Goal: Information Seeking & Learning: Learn about a topic

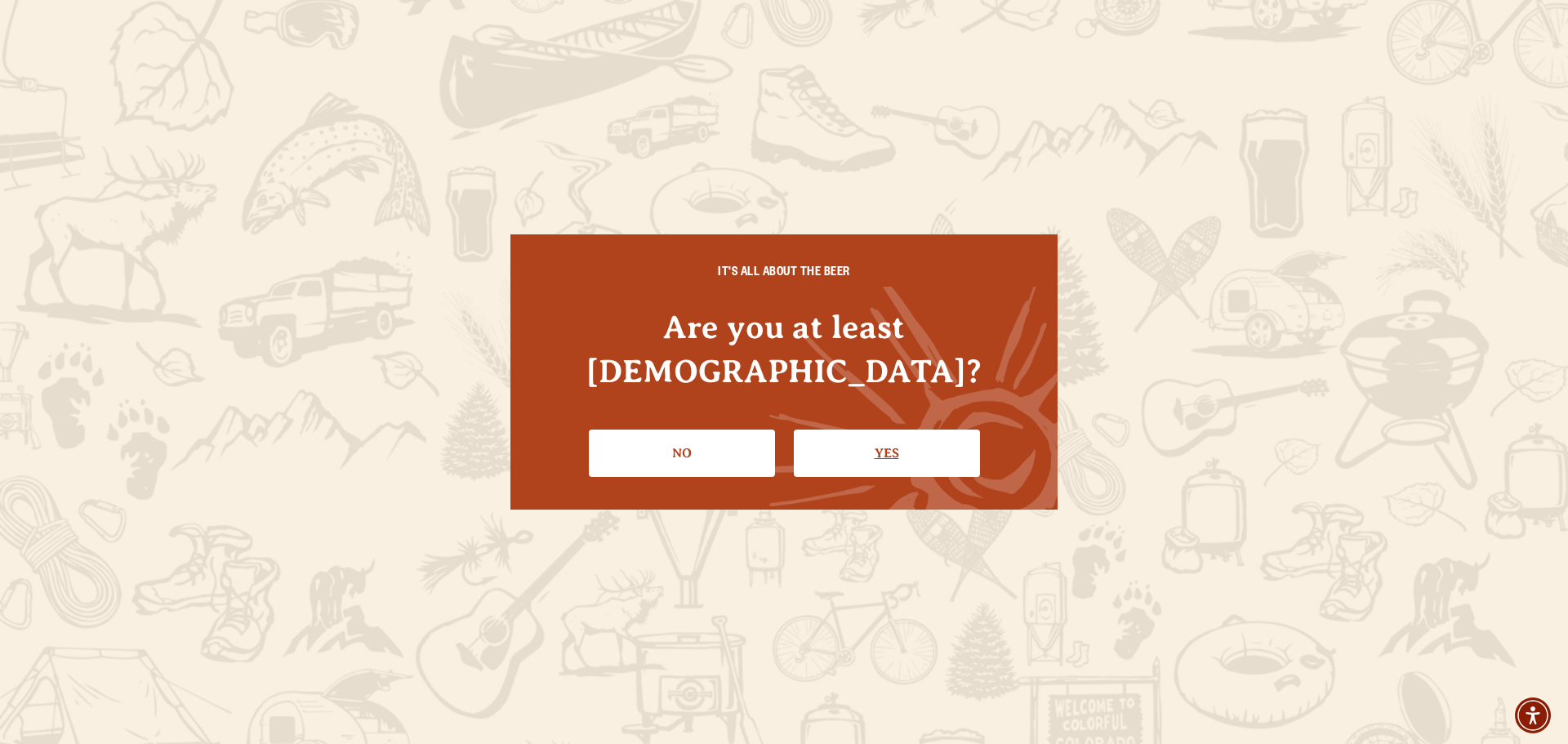
click at [851, 430] on link "Yes" at bounding box center [887, 453] width 187 height 47
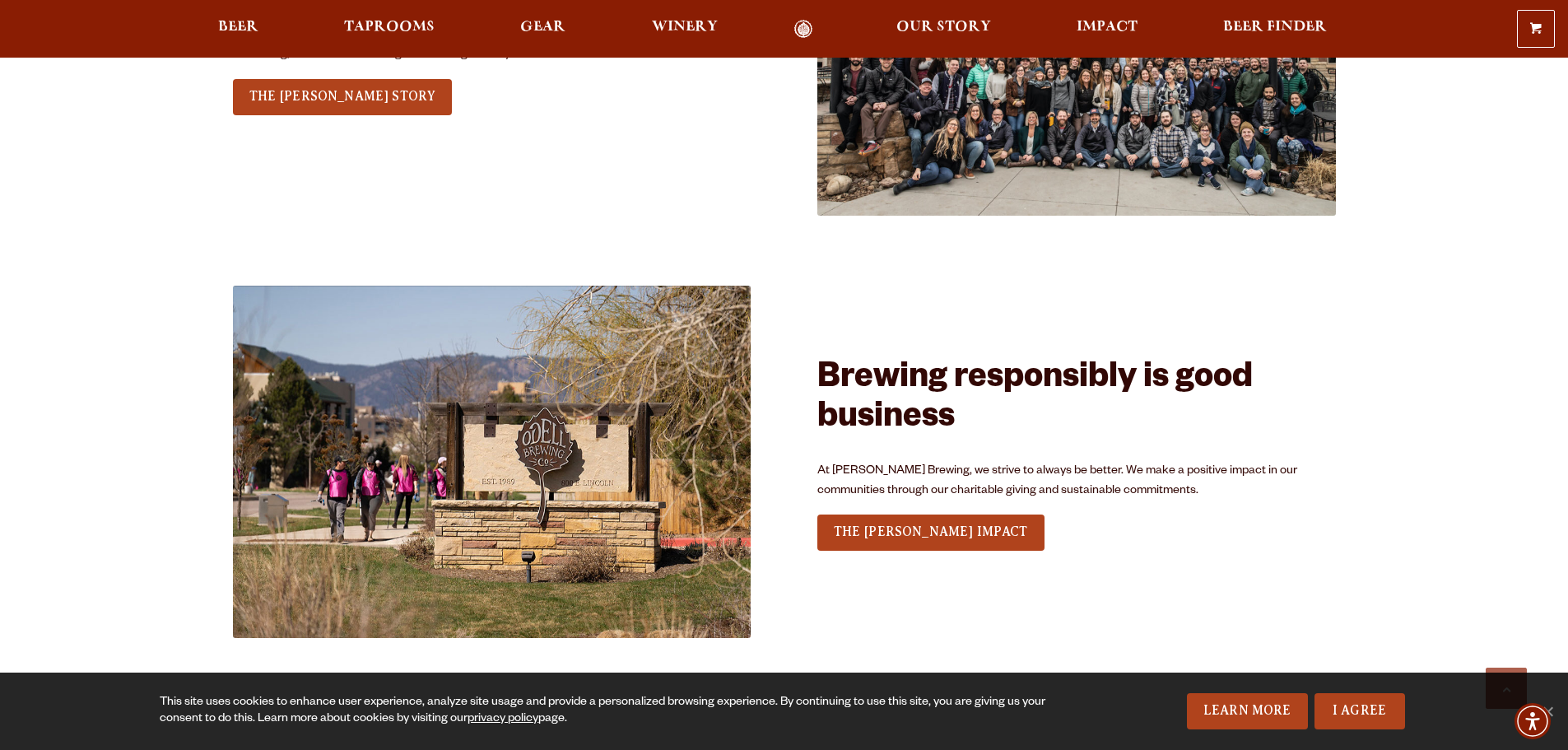
scroll to position [2222, 0]
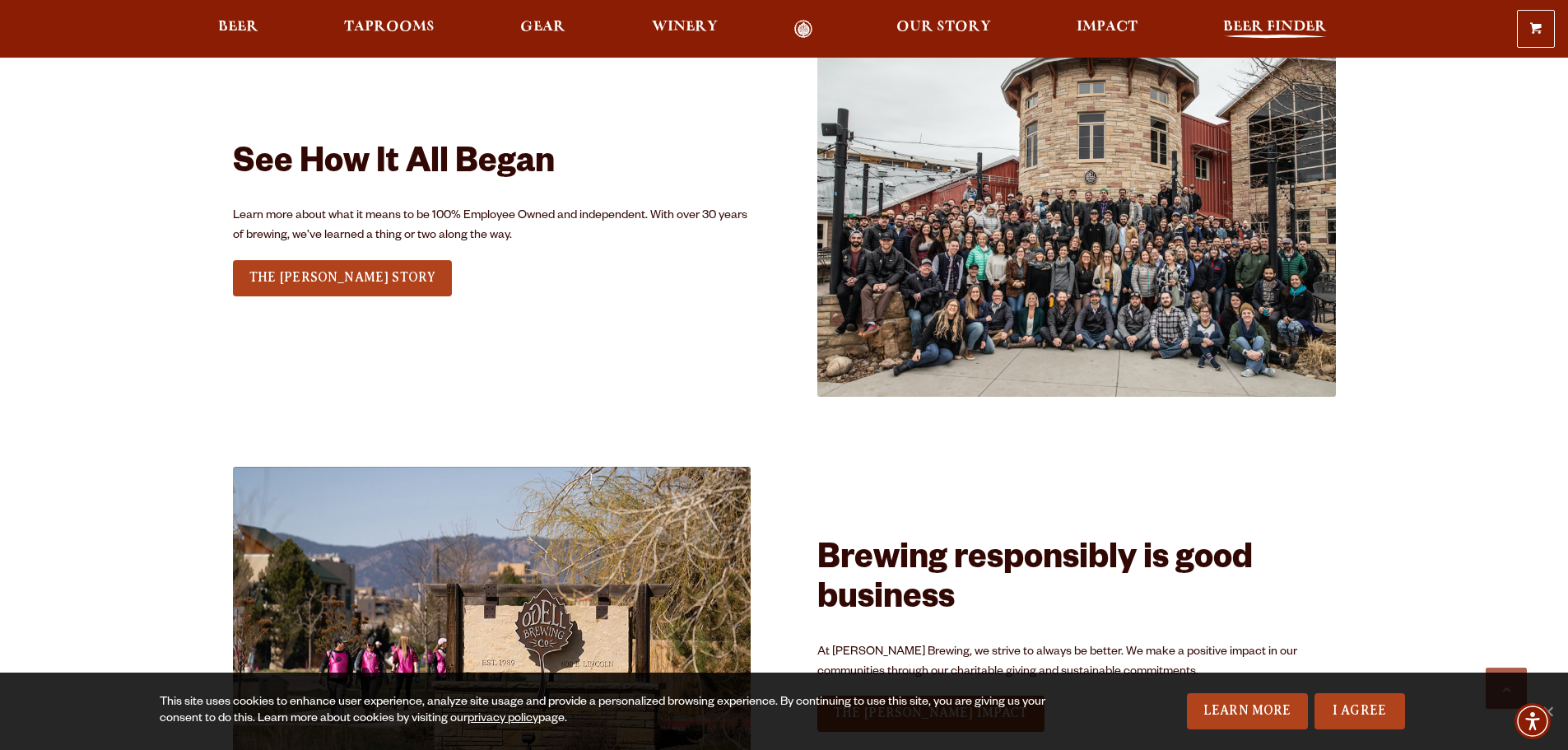
click at [1252, 27] on span "Beer Finder" at bounding box center [1275, 27] width 104 height 13
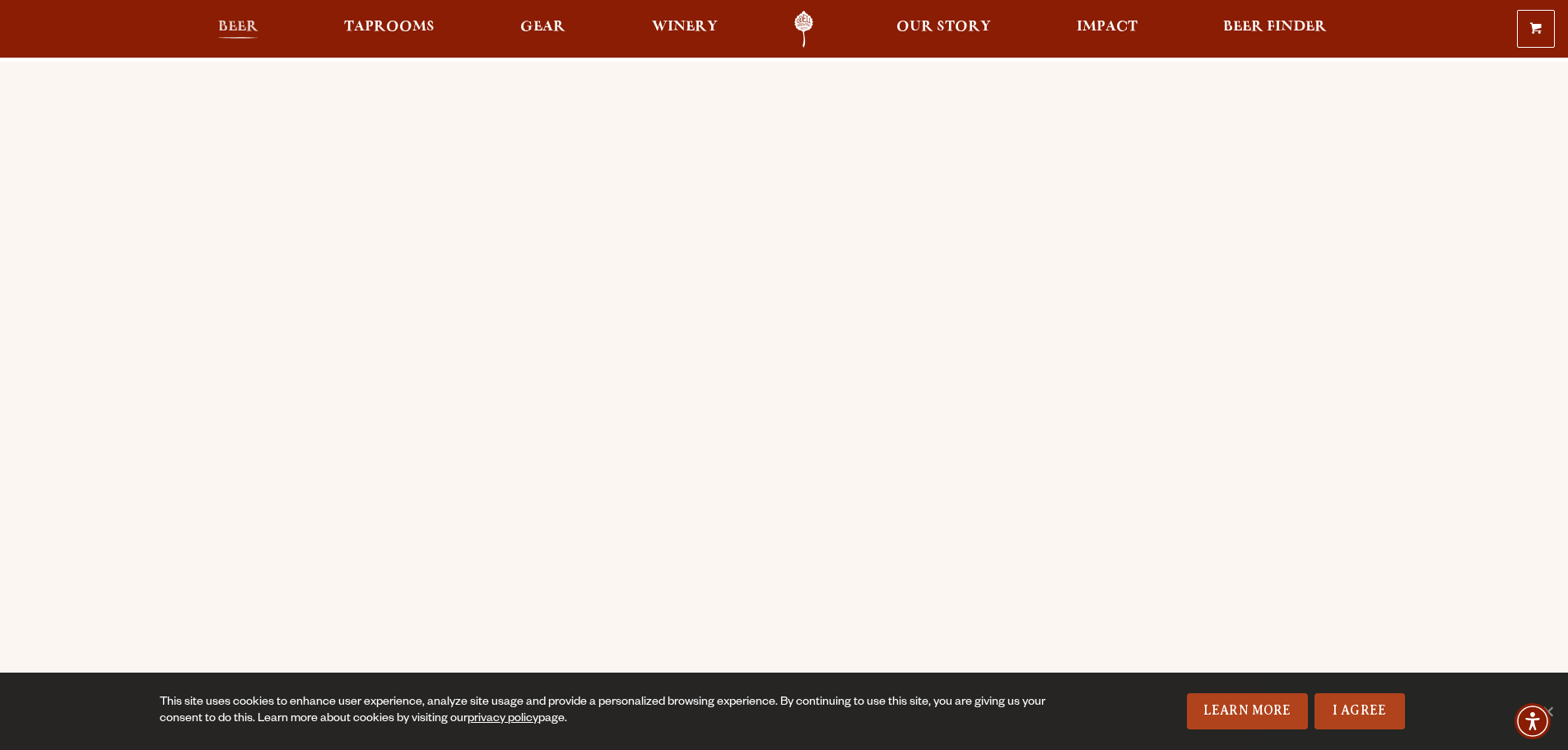
click at [242, 26] on span "Beer" at bounding box center [238, 27] width 40 height 13
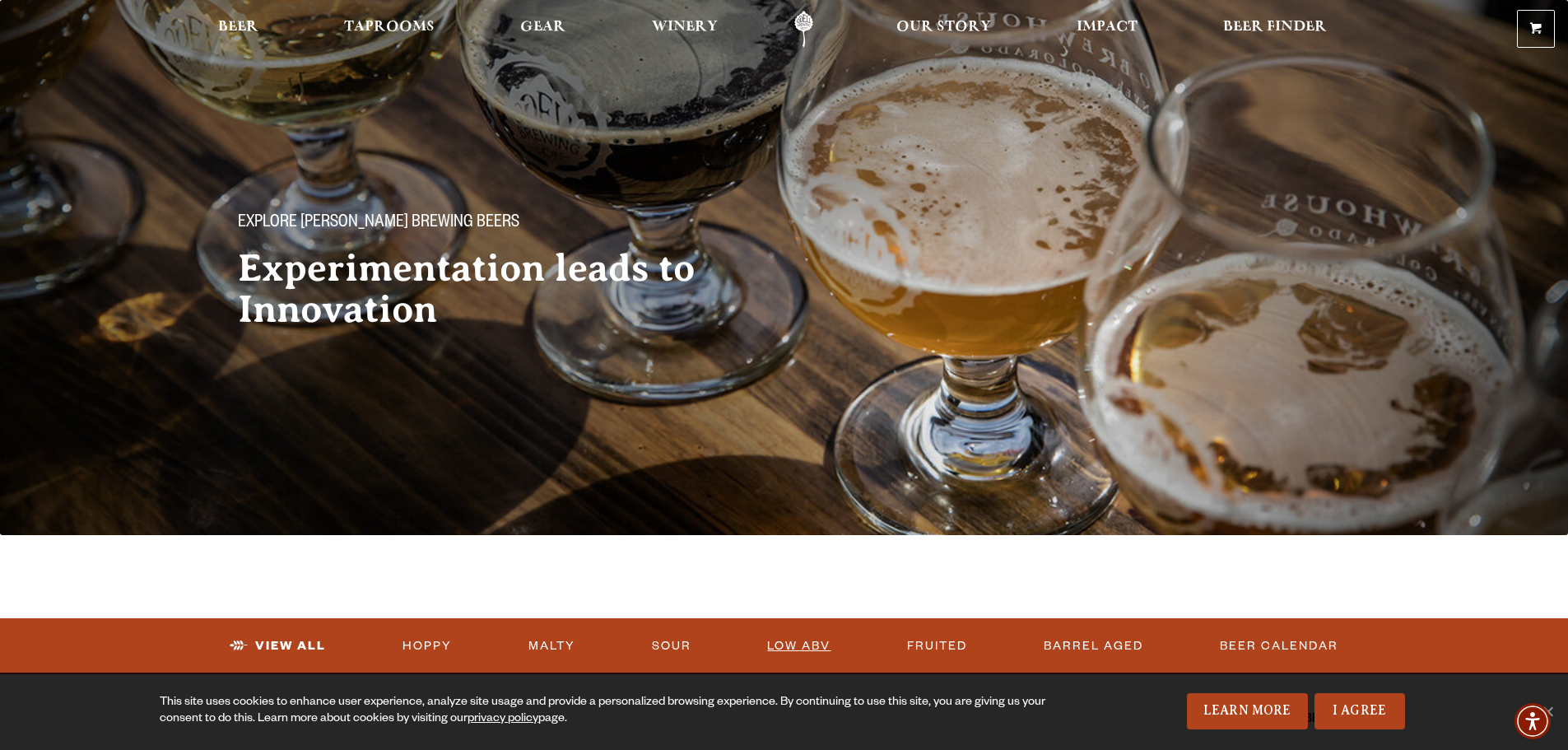
click at [803, 640] on link "Low ABV" at bounding box center [799, 646] width 77 height 38
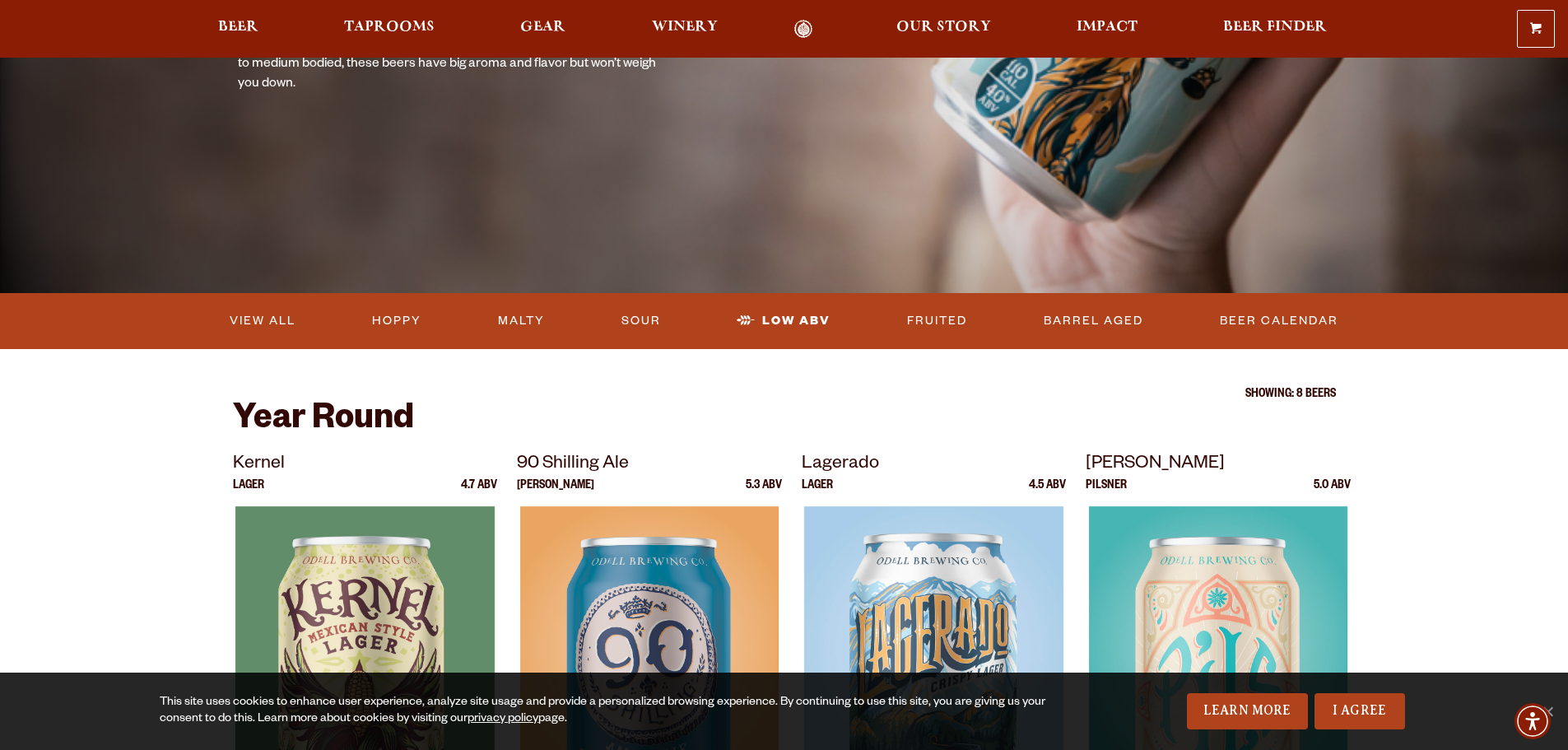
scroll to position [247, 0]
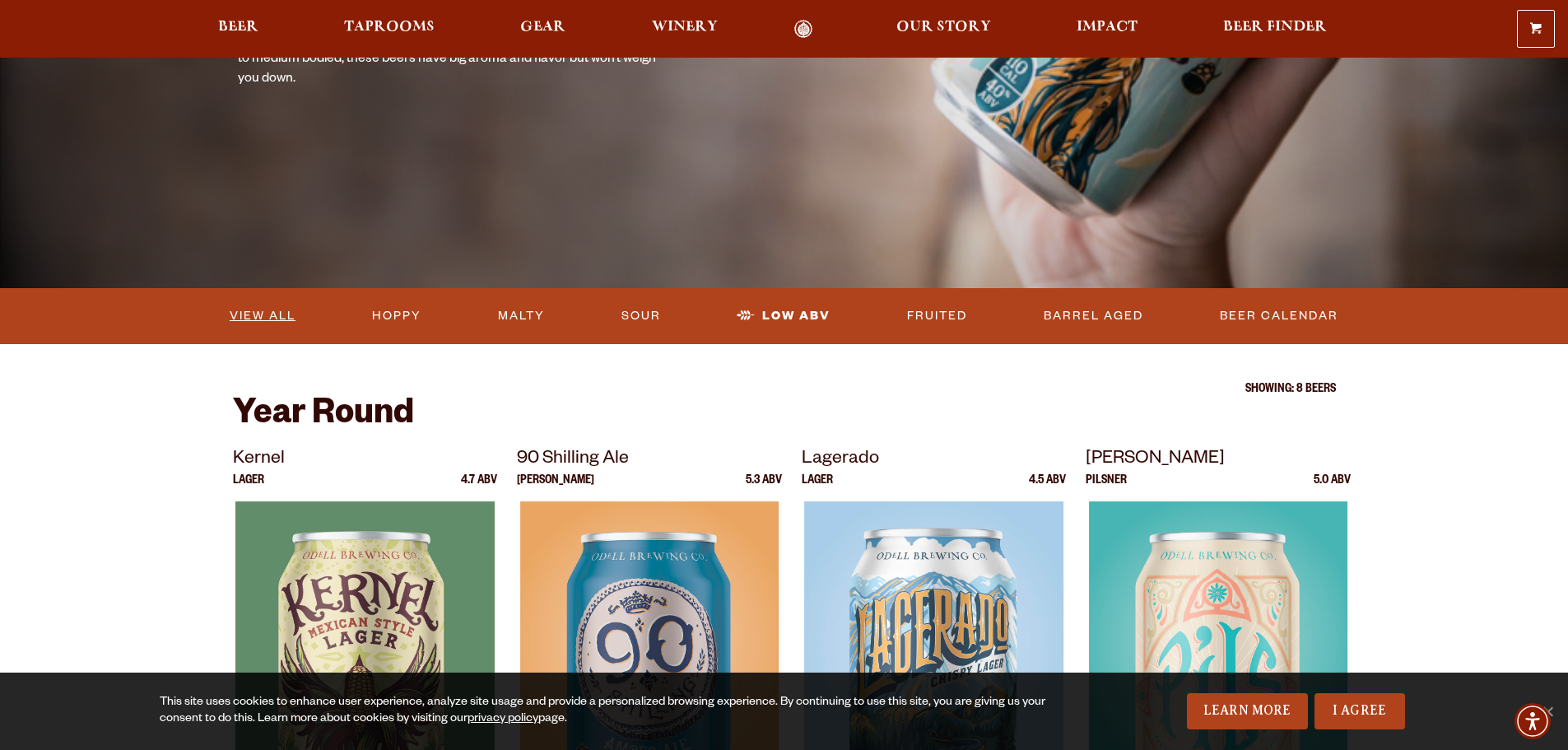
click at [245, 313] on link "View All" at bounding box center [262, 316] width 79 height 38
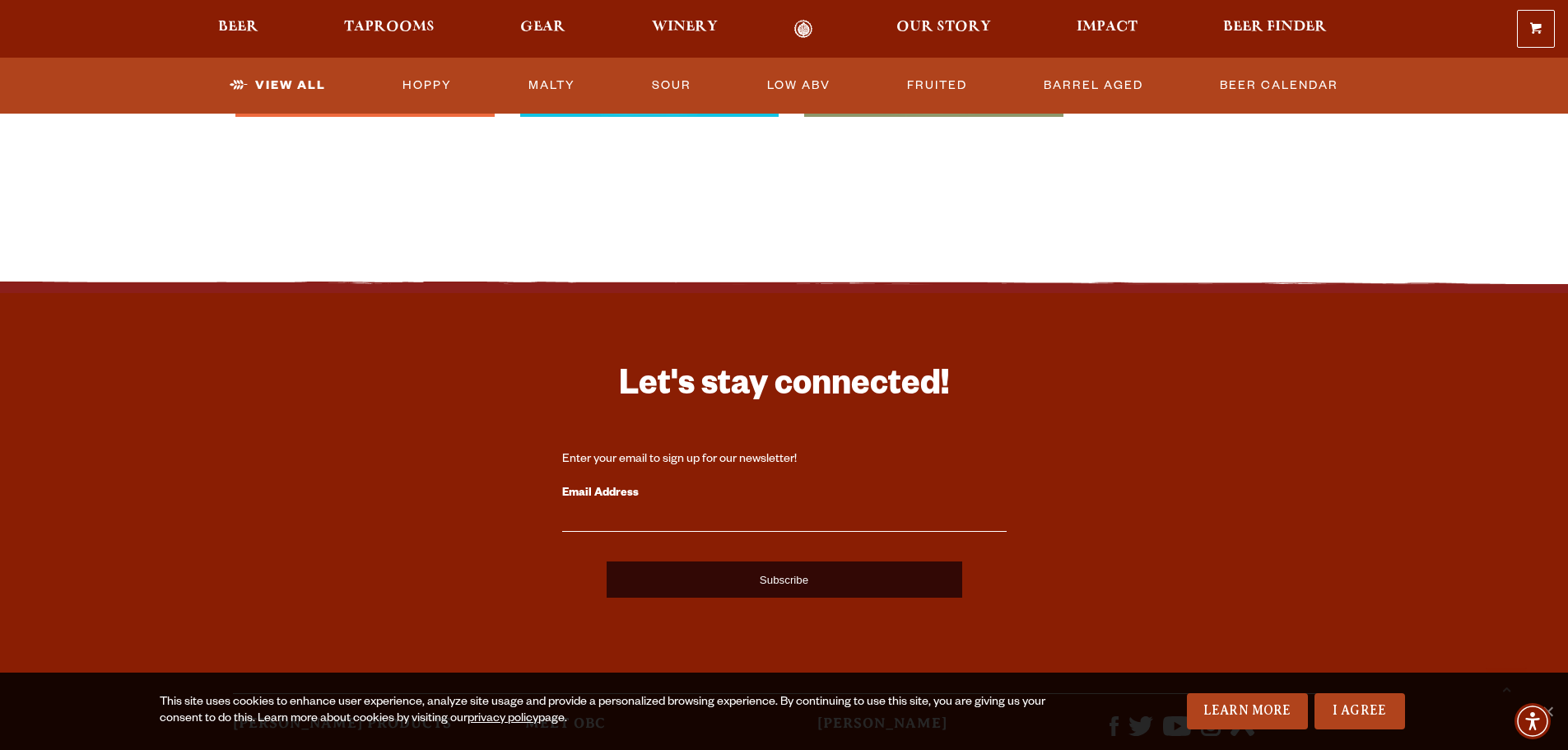
scroll to position [3595, 0]
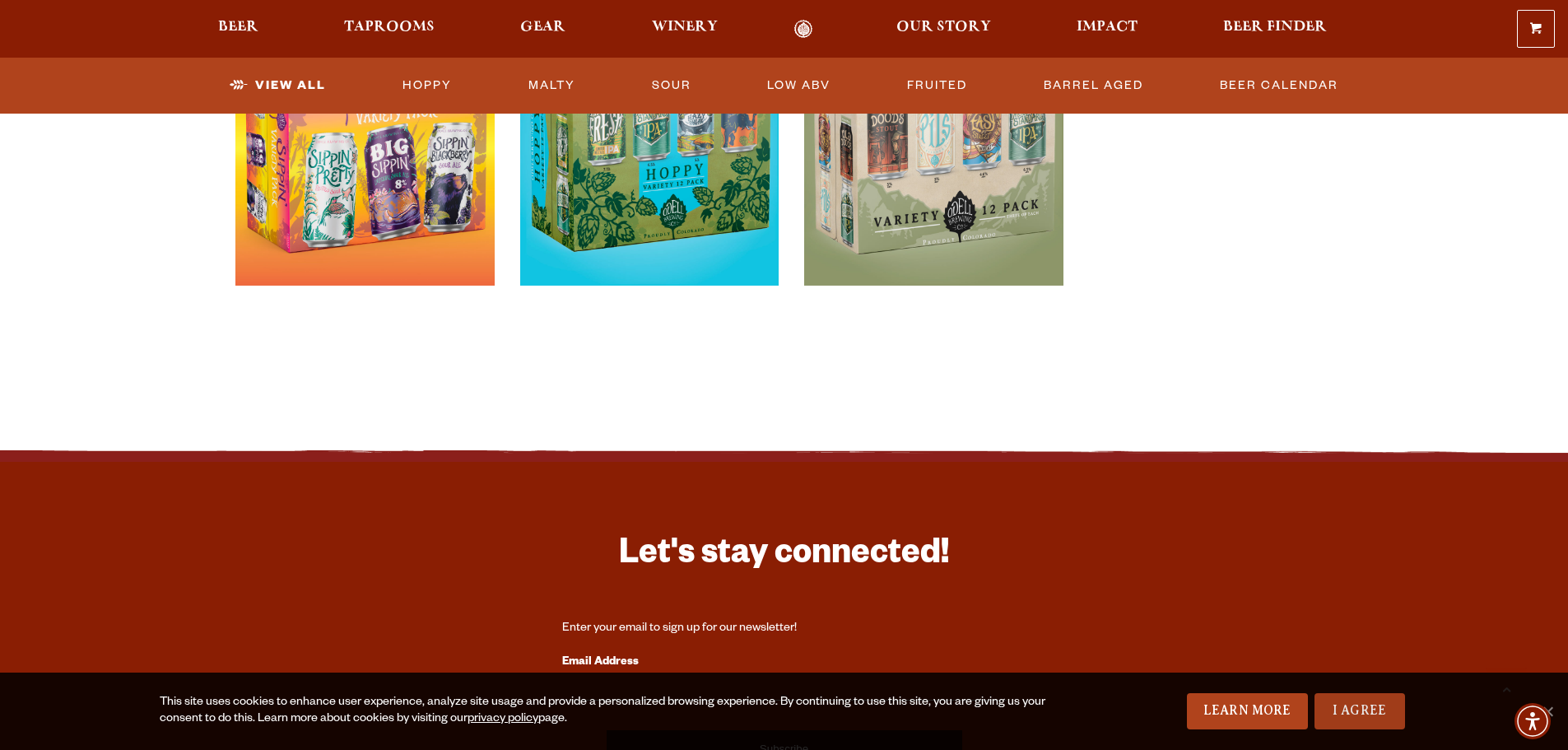
click at [1328, 703] on link "I Agree" at bounding box center [1359, 711] width 91 height 37
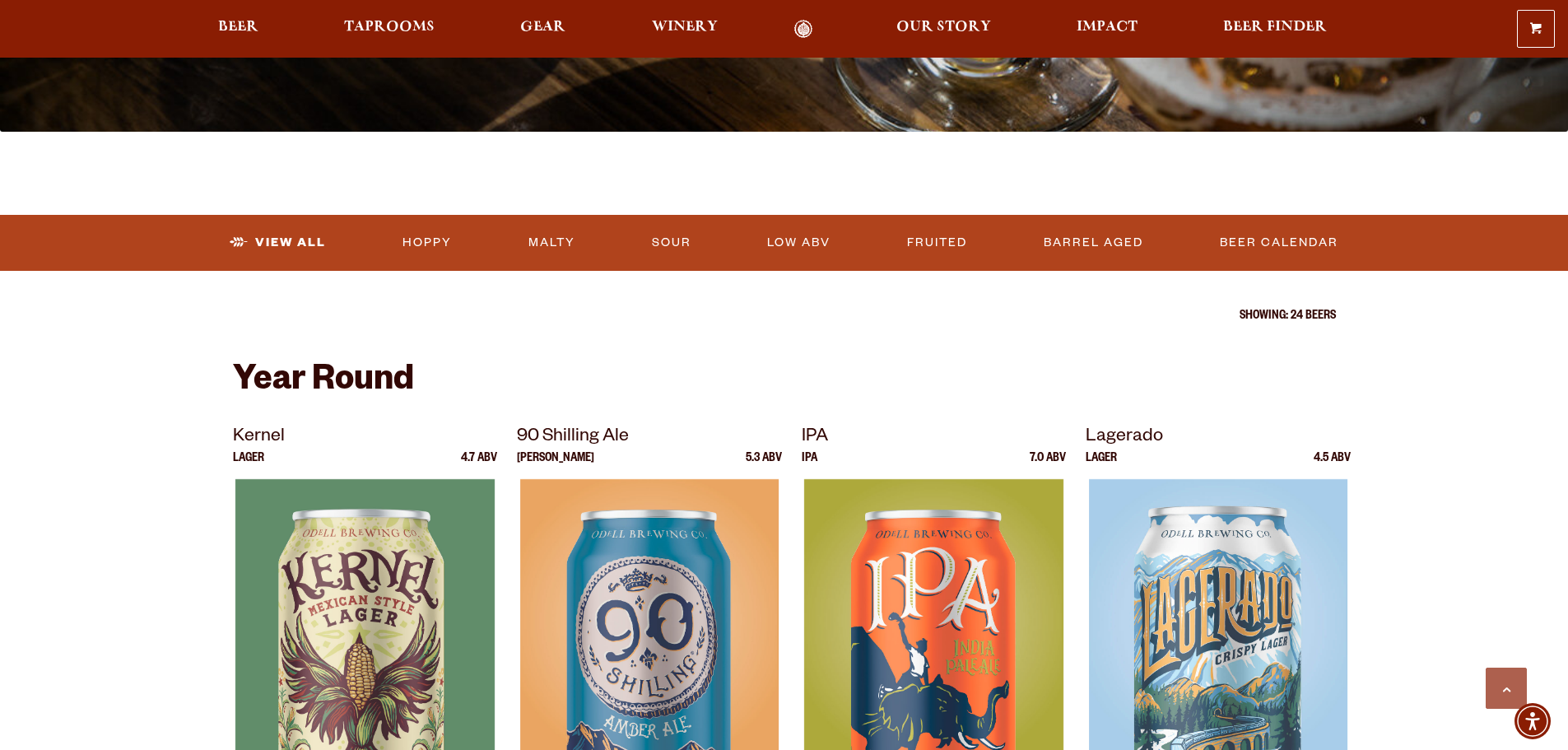
scroll to position [0, 0]
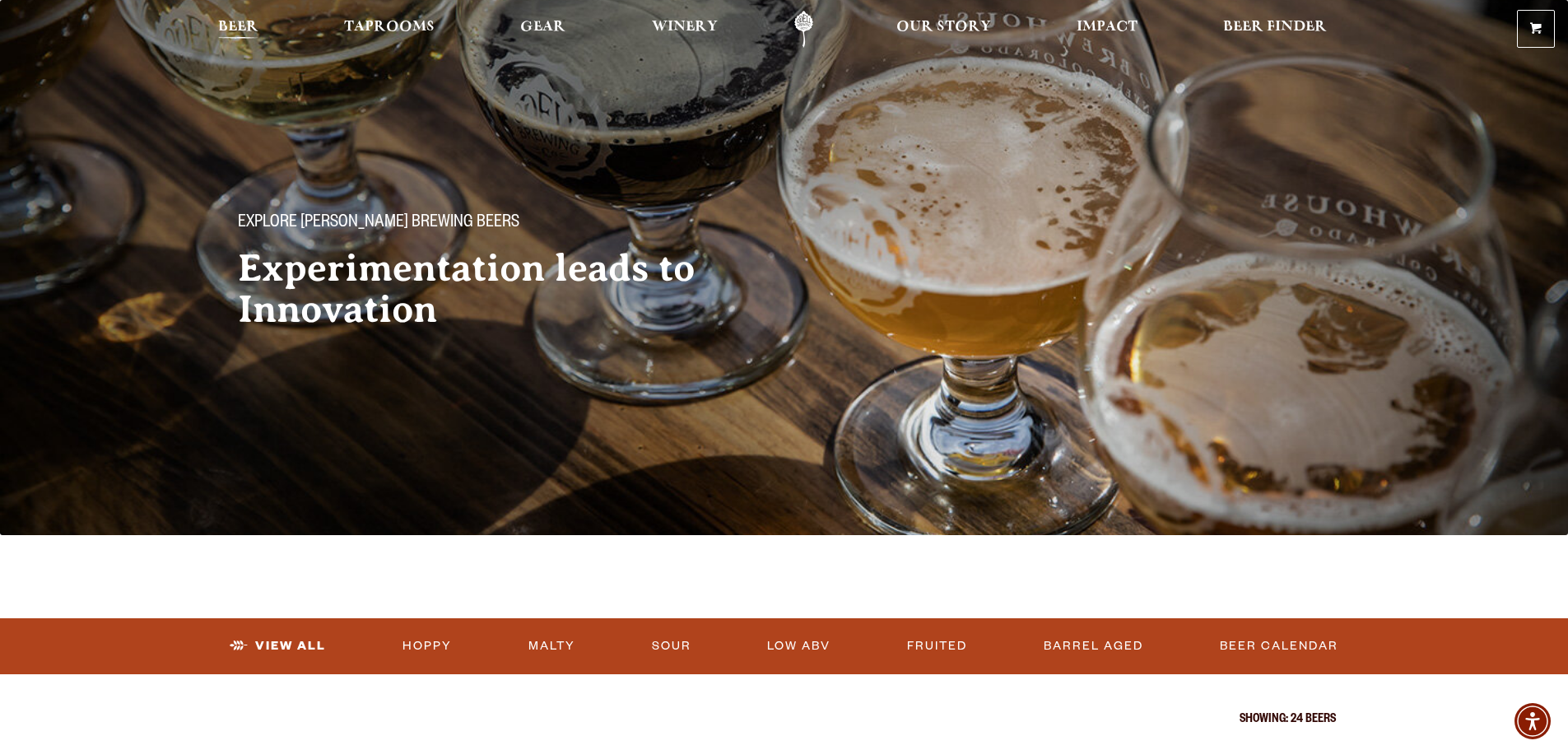
click at [230, 23] on span "Beer" at bounding box center [238, 27] width 40 height 13
